Goal: Task Accomplishment & Management: Manage account settings

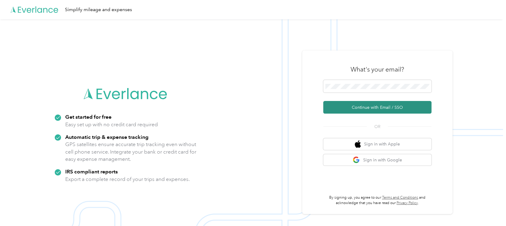
click at [358, 108] on button "Continue with Email / SSO" at bounding box center [377, 107] width 108 height 13
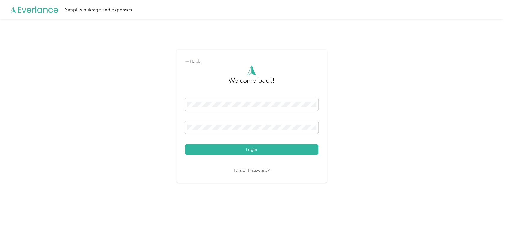
click at [197, 152] on button "Login" at bounding box center [252, 149] width 134 height 11
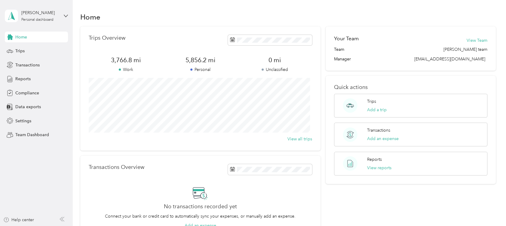
click at [66, 13] on div "[PERSON_NAME] Personal dashboard" at bounding box center [36, 15] width 63 height 21
click at [51, 54] on div "Team dashboard Personal dashboard Log out" at bounding box center [68, 63] width 118 height 38
click at [66, 15] on icon at bounding box center [66, 16] width 4 height 4
click at [43, 49] on div "Team dashboard" at bounding box center [68, 49] width 118 height 11
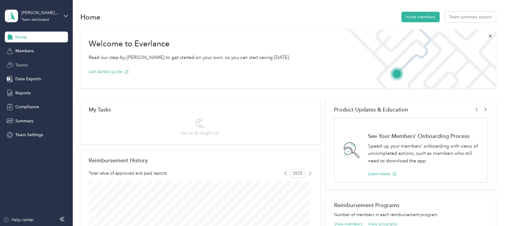
click at [23, 64] on span "Teams" at bounding box center [21, 65] width 12 height 6
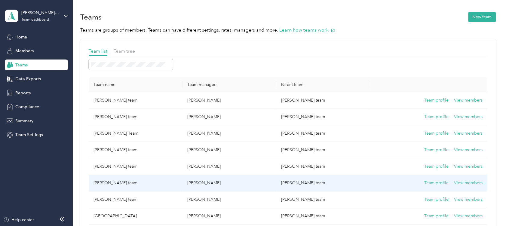
click at [116, 179] on td "[PERSON_NAME] team" at bounding box center [136, 183] width 94 height 17
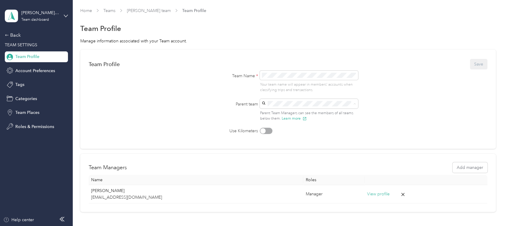
click at [448, 96] on form "Team Profile Save Team Name * Your team name will appear in members’ accounts w…" at bounding box center [288, 96] width 399 height 76
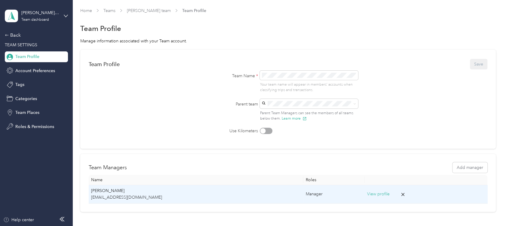
click at [365, 195] on td "View profile" at bounding box center [426, 194] width 123 height 18
click at [123, 198] on p "[EMAIL_ADDRESS][DOMAIN_NAME]" at bounding box center [196, 197] width 210 height 7
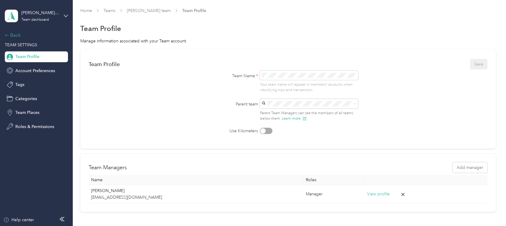
click at [12, 33] on div "Back" at bounding box center [35, 35] width 60 height 7
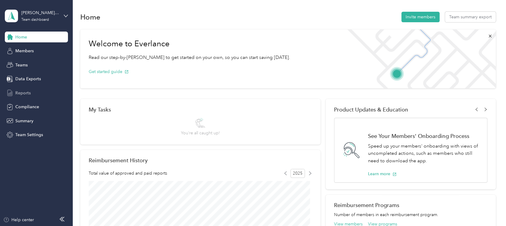
click at [29, 91] on span "Reports" at bounding box center [22, 93] width 15 height 6
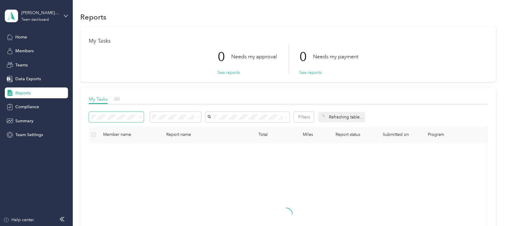
click at [141, 119] on span at bounding box center [140, 117] width 3 height 5
click at [357, 60] on div "0 Needs my payment" at bounding box center [329, 56] width 59 height 25
click at [306, 116] on button "Filters" at bounding box center [304, 117] width 20 height 11
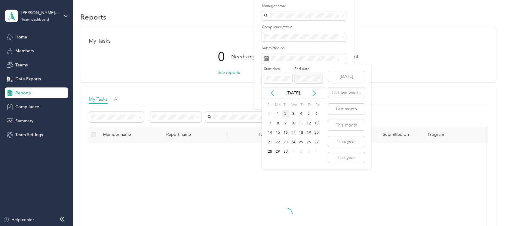
click at [273, 94] on icon at bounding box center [273, 93] width 6 height 6
click at [310, 113] on div "1" at bounding box center [309, 114] width 8 height 8
click at [271, 162] on div "31" at bounding box center [270, 162] width 8 height 8
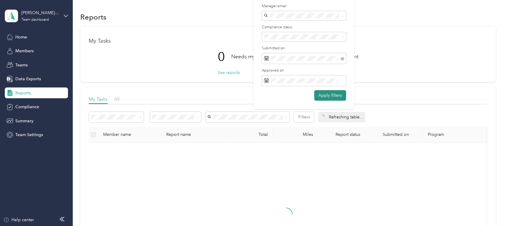
click at [334, 91] on button "Apply filters" at bounding box center [330, 95] width 32 height 11
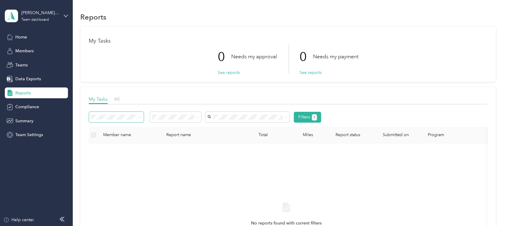
click at [140, 116] on icon at bounding box center [140, 117] width 3 height 3
click at [200, 116] on span at bounding box center [175, 117] width 51 height 11
click at [198, 116] on icon at bounding box center [197, 117] width 3 height 3
click at [231, 137] on th "Total" at bounding box center [250, 135] width 45 height 17
click at [286, 116] on icon at bounding box center [286, 117] width 3 height 3
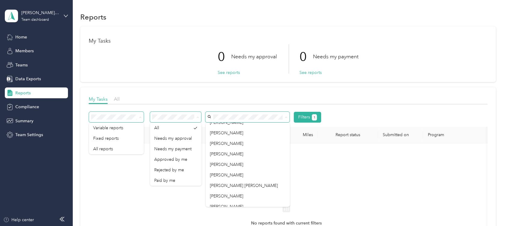
scroll to position [299, 0]
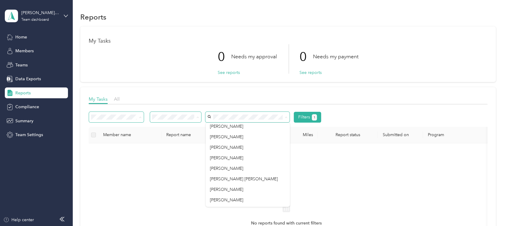
click at [308, 171] on div "No reports found with current filters" at bounding box center [287, 219] width 386 height 143
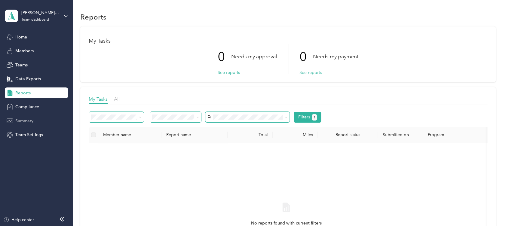
click at [29, 118] on span "Summary" at bounding box center [24, 121] width 18 height 6
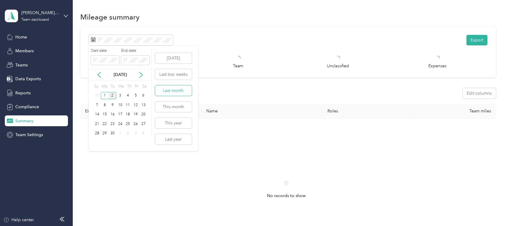
click at [174, 91] on button "Last month" at bounding box center [173, 90] width 37 height 11
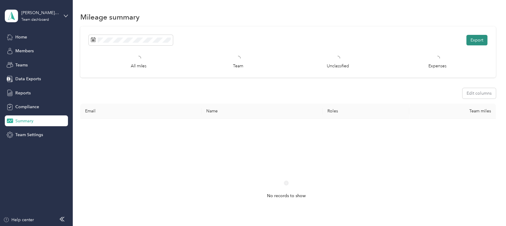
click at [470, 42] on button "Export" at bounding box center [477, 40] width 21 height 11
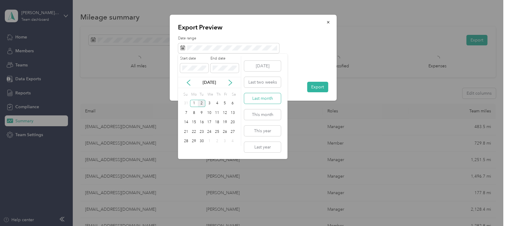
click at [266, 97] on button "Last month" at bounding box center [262, 98] width 37 height 11
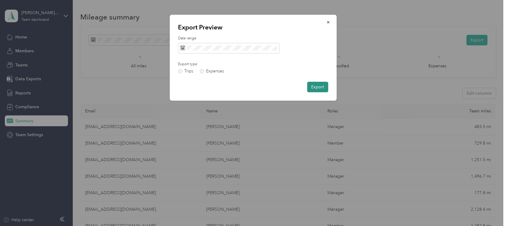
click at [312, 87] on button "Export" at bounding box center [317, 87] width 21 height 11
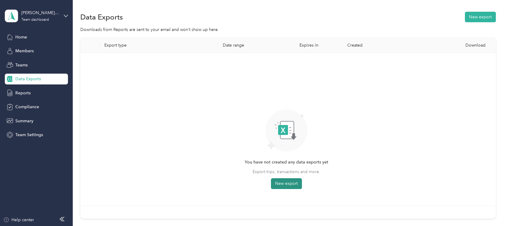
click at [300, 185] on button "New export" at bounding box center [286, 183] width 31 height 11
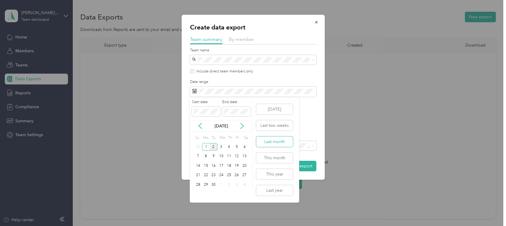
click at [277, 142] on button "Last month" at bounding box center [274, 142] width 37 height 11
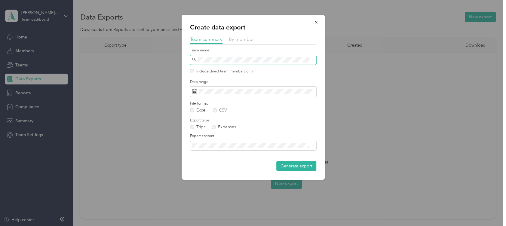
click at [311, 61] on span at bounding box center [312, 60] width 5 height 4
click at [313, 61] on icon at bounding box center [313, 60] width 3 height 3
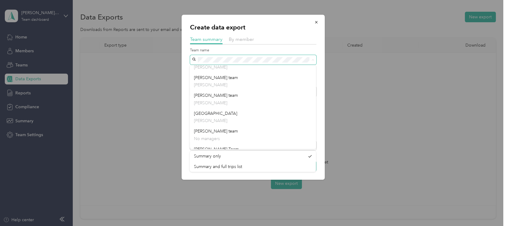
scroll to position [83, 0]
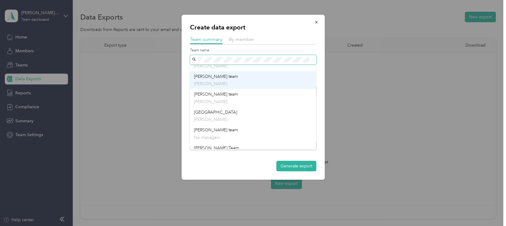
click at [237, 78] on div "[PERSON_NAME] team [PERSON_NAME]" at bounding box center [253, 80] width 118 height 14
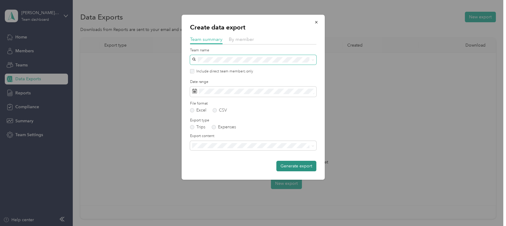
click at [300, 166] on button "Generate export" at bounding box center [297, 166] width 40 height 11
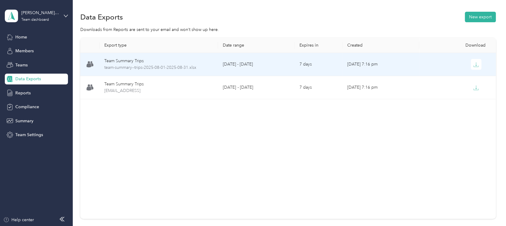
click at [141, 61] on div "Team Summary Trips" at bounding box center [158, 61] width 109 height 7
click at [113, 67] on span "team-summary--trips-2025-08-01-2025-08-31.xlsx" at bounding box center [158, 67] width 109 height 7
click at [471, 66] on button "button" at bounding box center [476, 64] width 11 height 11
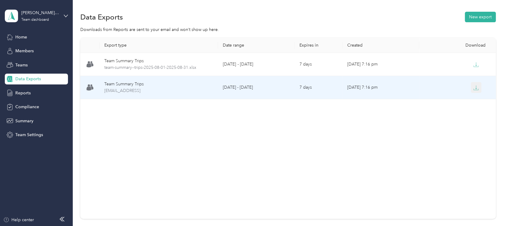
click at [474, 85] on icon "button" at bounding box center [476, 87] width 5 height 5
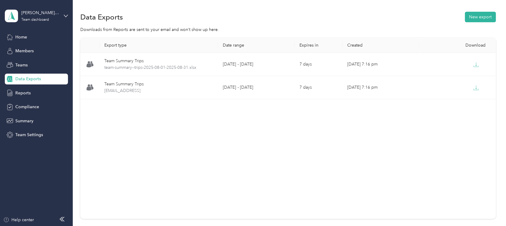
click at [314, 152] on div "Export type Date range Expires in Created Download Team Summary Trips team-summ…" at bounding box center [288, 128] width 416 height 181
click at [23, 91] on span "Reports" at bounding box center [22, 93] width 15 height 6
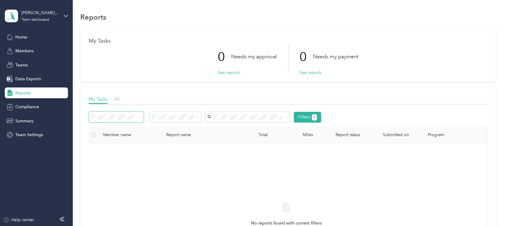
click at [139, 116] on icon at bounding box center [140, 117] width 3 height 3
click at [119, 149] on div "All reports" at bounding box center [116, 149] width 46 height 6
click at [197, 116] on icon at bounding box center [197, 117] width 3 height 3
click at [228, 141] on tr "Member name Report name Total Miles Report status Submitted on Program Approvers" at bounding box center [339, 135] width 500 height 17
click at [284, 117] on span at bounding box center [285, 117] width 5 height 6
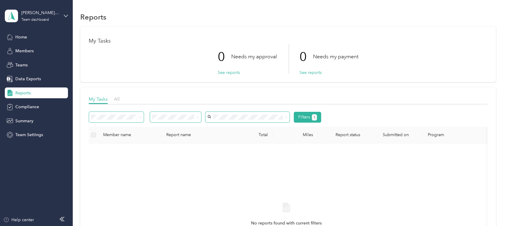
click at [284, 117] on span at bounding box center [285, 117] width 5 height 6
click at [301, 118] on button "Filters 1" at bounding box center [307, 117] width 27 height 11
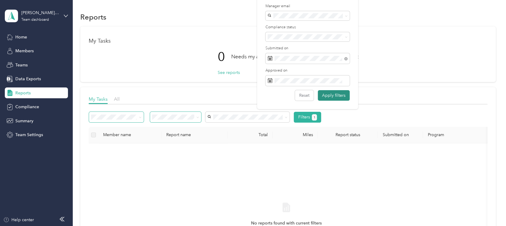
click at [327, 94] on button "Apply filters" at bounding box center [334, 95] width 32 height 11
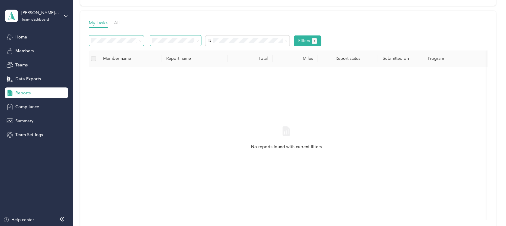
scroll to position [51, 0]
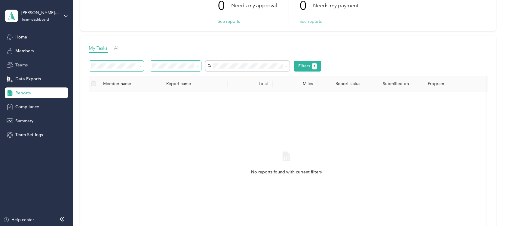
click at [22, 68] on div "Teams" at bounding box center [36, 65] width 63 height 11
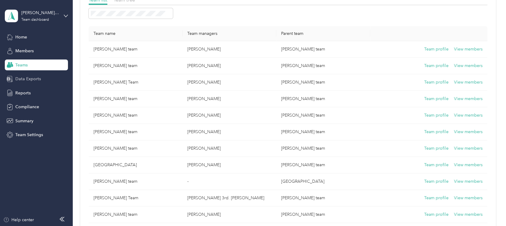
click at [22, 80] on span "Data Exports" at bounding box center [28, 79] width 26 height 6
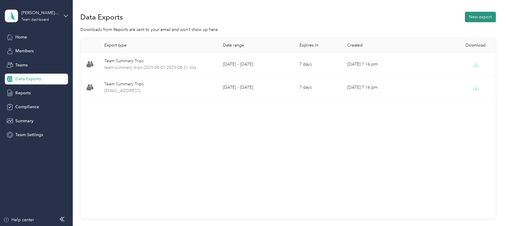
click at [484, 21] on button "New export" at bounding box center [480, 17] width 31 height 11
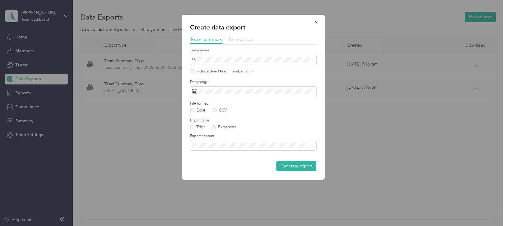
click at [252, 41] on span "By member" at bounding box center [241, 39] width 25 height 6
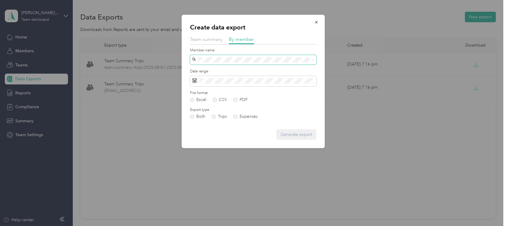
click at [311, 63] on span at bounding box center [253, 60] width 126 height 10
click at [311, 60] on span at bounding box center [312, 60] width 5 height 4
click at [318, 61] on div "Create data export Team summary By member Member name Date range File format Ex…" at bounding box center [253, 82] width 143 height 134
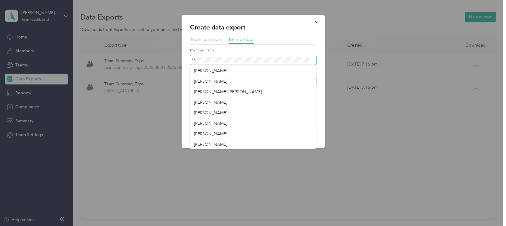
scroll to position [313, 0]
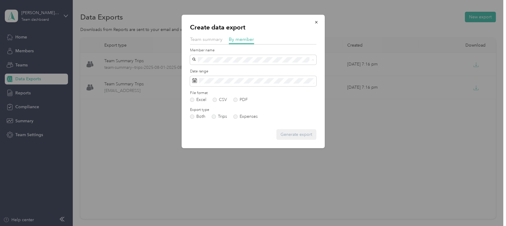
click at [292, 24] on p "Create data export" at bounding box center [253, 27] width 126 height 8
click at [316, 22] on icon "button" at bounding box center [316, 22] width 4 height 4
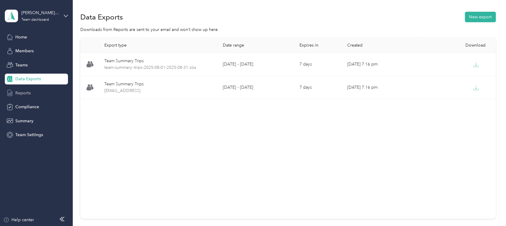
click at [22, 93] on span "Reports" at bounding box center [22, 93] width 15 height 6
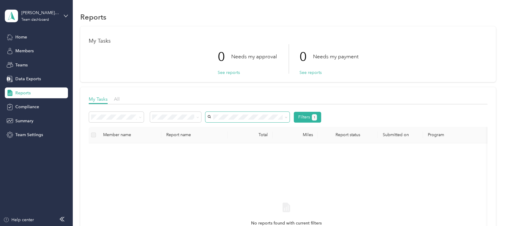
click at [286, 116] on icon at bounding box center [286, 117] width 3 height 3
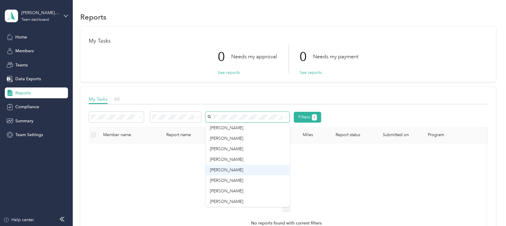
click at [254, 169] on div "[PERSON_NAME]" at bounding box center [248, 170] width 76 height 6
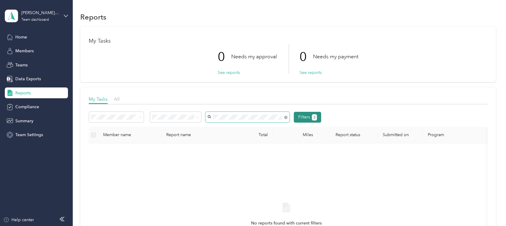
click at [300, 119] on button "Filters 2" at bounding box center [307, 117] width 27 height 11
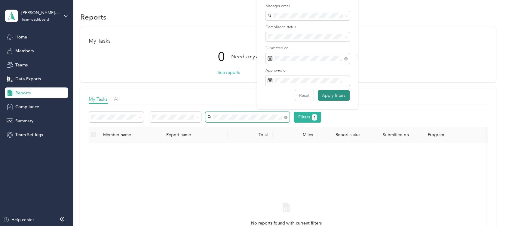
click at [326, 94] on button "Apply filters" at bounding box center [334, 95] width 32 height 11
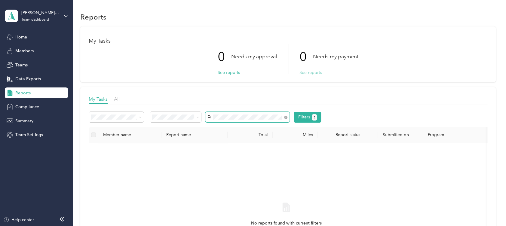
click at [312, 70] on button "See reports" at bounding box center [311, 73] width 22 height 6
click at [200, 116] on span at bounding box center [175, 117] width 51 height 11
click at [24, 61] on div "Teams" at bounding box center [36, 65] width 63 height 11
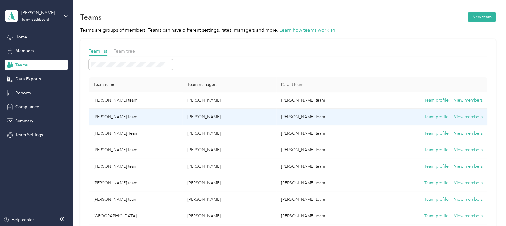
click at [129, 119] on td "[PERSON_NAME] team" at bounding box center [136, 117] width 94 height 17
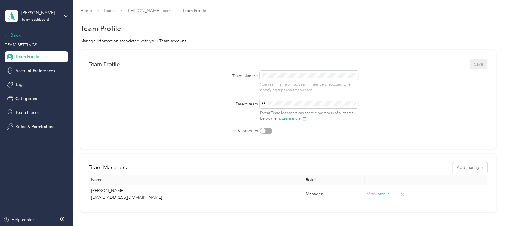
click at [10, 39] on div "Back" at bounding box center [35, 35] width 60 height 7
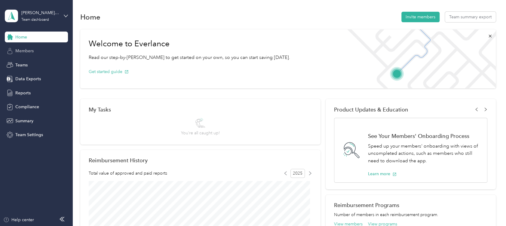
click at [26, 52] on span "Members" at bounding box center [24, 51] width 18 height 6
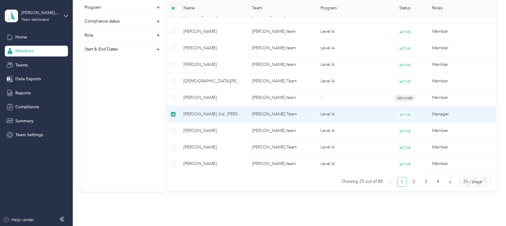
scroll to position [407, 0]
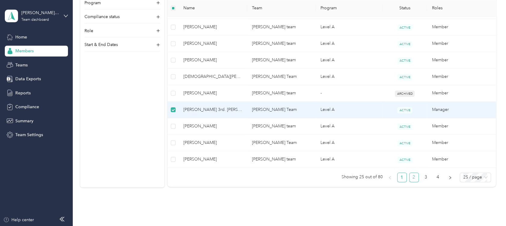
click at [412, 178] on link "2" at bounding box center [414, 177] width 9 height 9
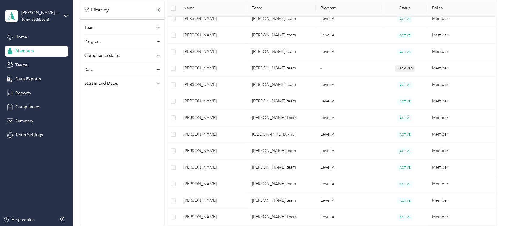
scroll to position [434, 0]
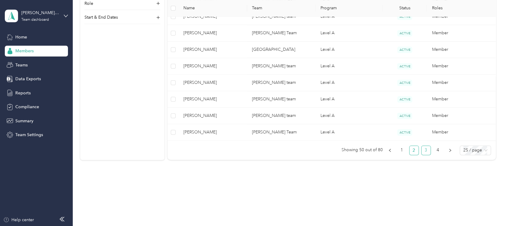
click at [425, 151] on link "3" at bounding box center [426, 150] width 9 height 9
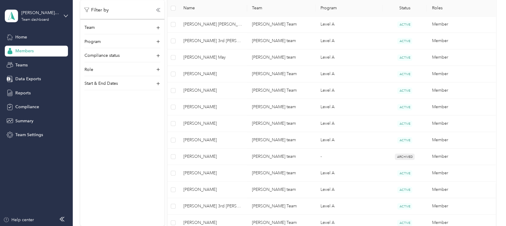
scroll to position [433, 0]
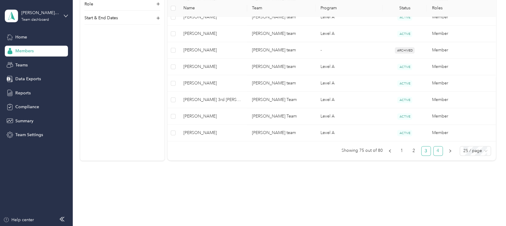
click at [434, 153] on link "4" at bounding box center [438, 151] width 9 height 9
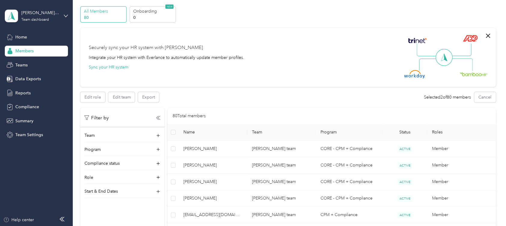
scroll to position [77, 0]
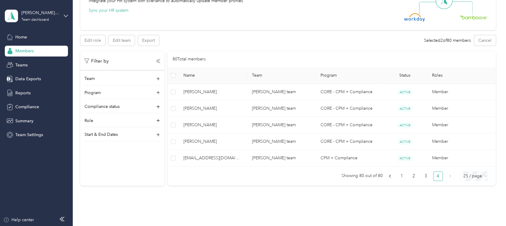
click at [477, 179] on span "25 / page" at bounding box center [476, 176] width 24 height 9
click at [465, 204] on div "100 / page" at bounding box center [475, 207] width 21 height 7
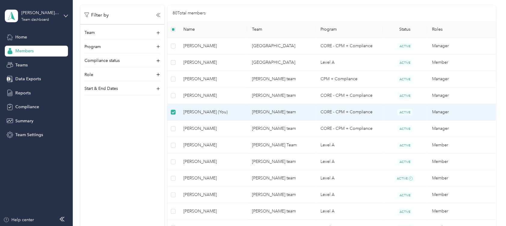
scroll to position [58, 0]
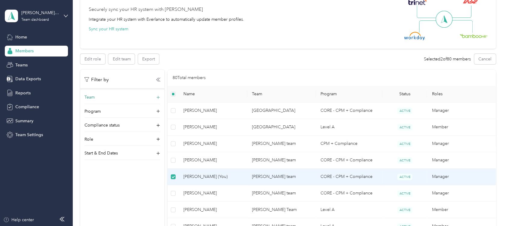
click at [157, 94] on div "Team" at bounding box center [123, 99] width 76 height 10
click at [16, 65] on span "Teams" at bounding box center [21, 65] width 12 height 6
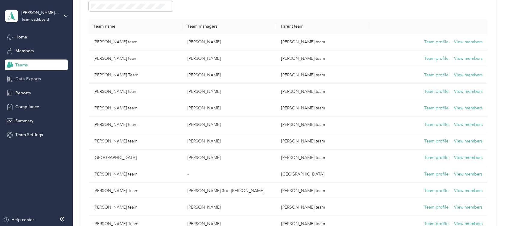
click at [16, 79] on span "Data Exports" at bounding box center [28, 79] width 26 height 6
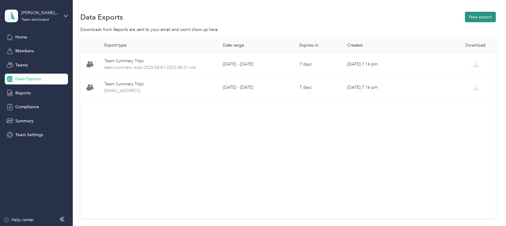
click at [485, 14] on button "New export" at bounding box center [480, 17] width 31 height 11
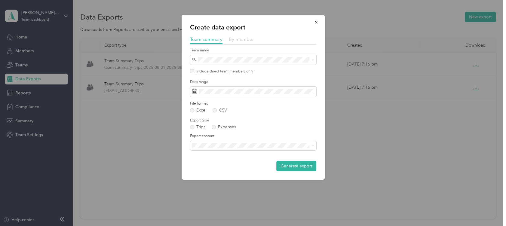
click at [247, 41] on span "By member" at bounding box center [241, 39] width 25 height 6
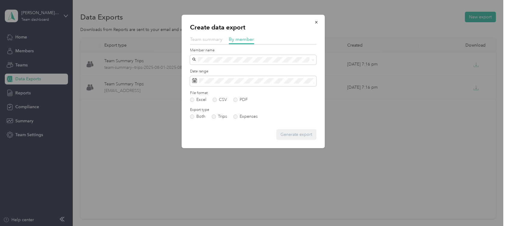
click at [200, 39] on span "Team summary" at bounding box center [206, 39] width 32 height 6
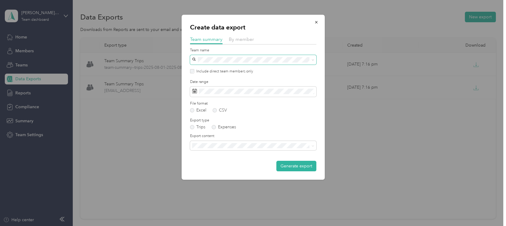
click at [314, 60] on icon at bounding box center [313, 60] width 3 height 3
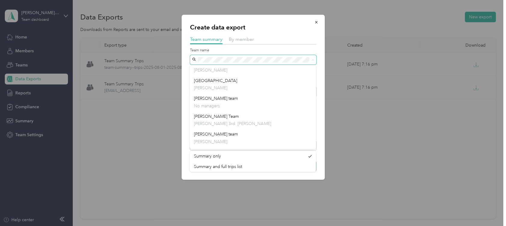
scroll to position [130, 0]
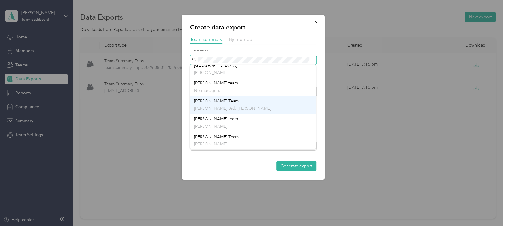
click at [292, 110] on p "[PERSON_NAME] 3rd. [PERSON_NAME]" at bounding box center [253, 108] width 118 height 6
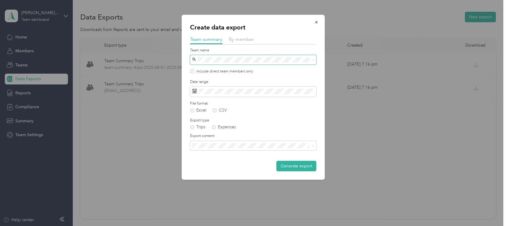
click at [311, 57] on span at bounding box center [253, 60] width 126 height 10
click at [312, 59] on icon at bounding box center [313, 60] width 3 height 3
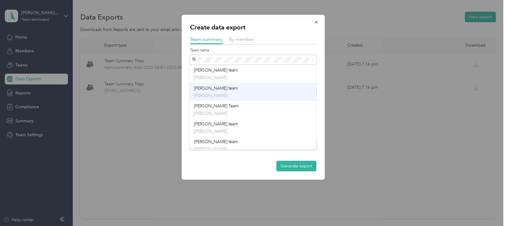
click at [300, 93] on p "[PERSON_NAME]" at bounding box center [253, 95] width 118 height 6
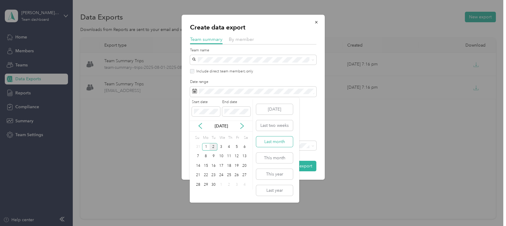
click at [264, 140] on button "Last month" at bounding box center [274, 142] width 37 height 11
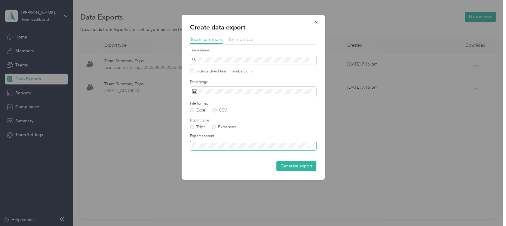
click at [313, 147] on icon at bounding box center [313, 146] width 3 height 3
click at [299, 163] on button "Generate export" at bounding box center [297, 166] width 40 height 11
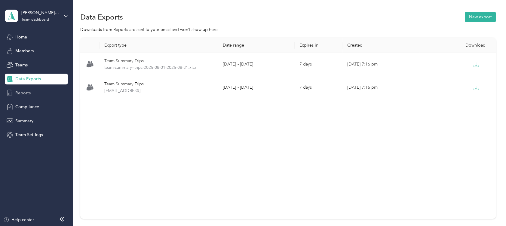
click at [29, 94] on span "Reports" at bounding box center [22, 93] width 15 height 6
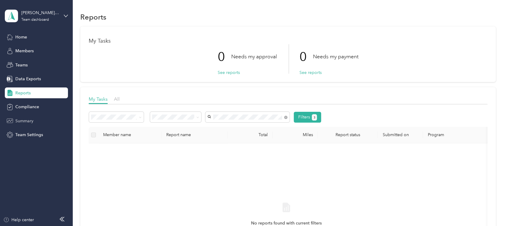
click at [25, 120] on span "Summary" at bounding box center [24, 121] width 18 height 6
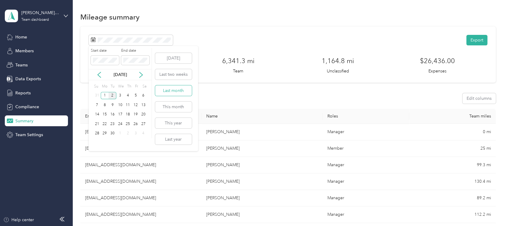
click at [163, 89] on button "Last month" at bounding box center [173, 90] width 37 height 11
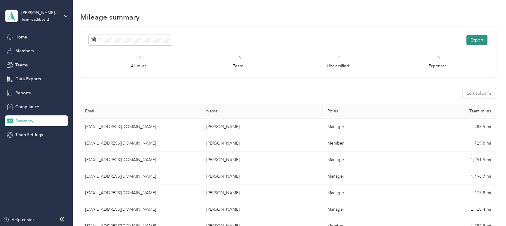
click at [480, 43] on button "Export" at bounding box center [477, 40] width 21 height 11
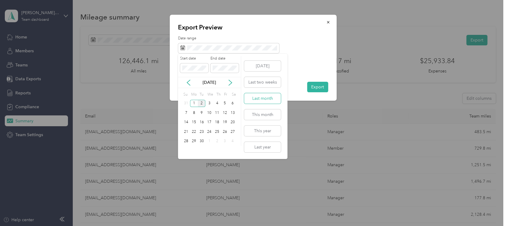
click at [256, 99] on button "Last month" at bounding box center [262, 98] width 37 height 11
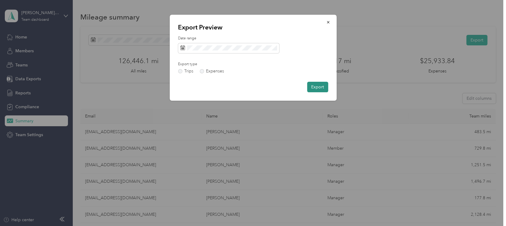
click at [314, 87] on button "Export" at bounding box center [317, 87] width 21 height 11
